Goal: Task Accomplishment & Management: Manage account settings

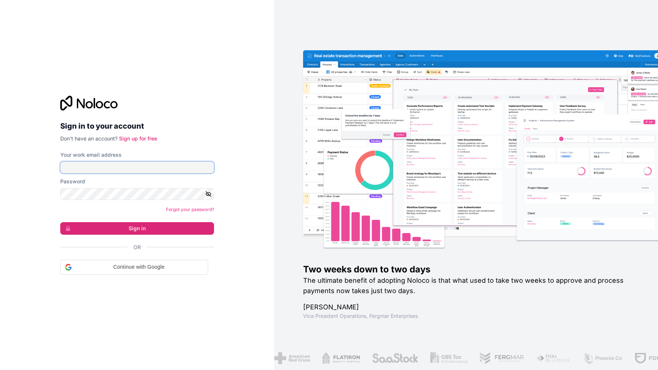
type input "[EMAIL_ADDRESS][DOMAIN_NAME]"
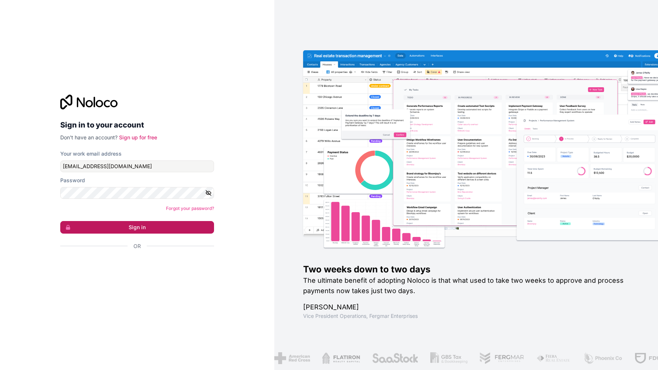
click at [116, 226] on button "Sign in" at bounding box center [137, 227] width 154 height 13
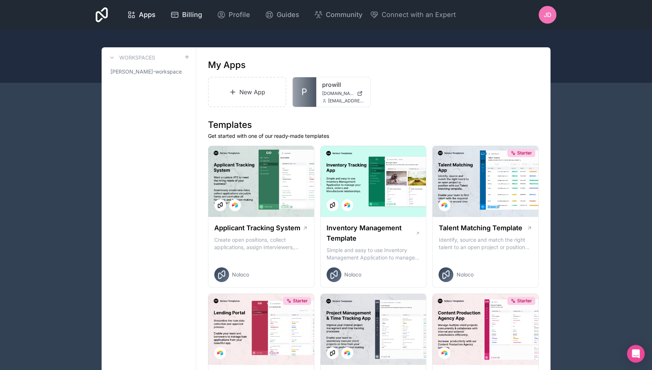
click at [188, 17] on span "Billing" at bounding box center [192, 15] width 20 height 10
